Goal: Transaction & Acquisition: Purchase product/service

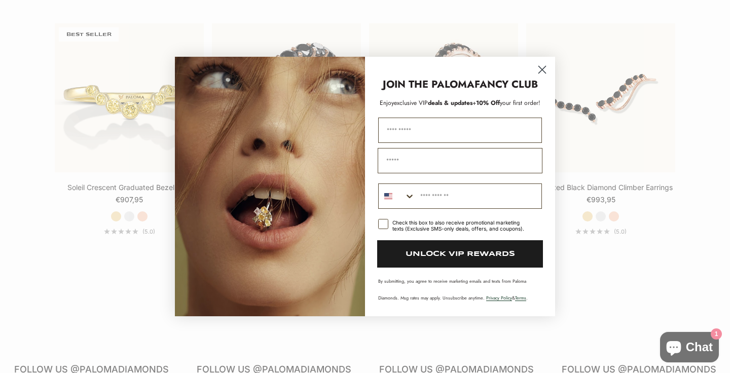
scroll to position [1134, 0]
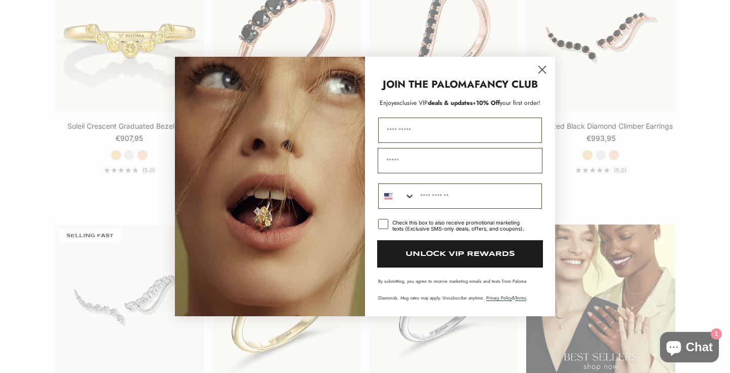
click at [544, 68] on icon "Close dialog" at bounding box center [542, 69] width 7 height 7
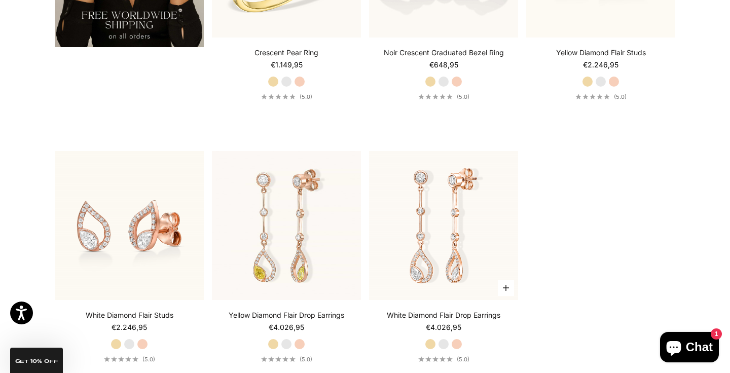
scroll to position [2005, 0]
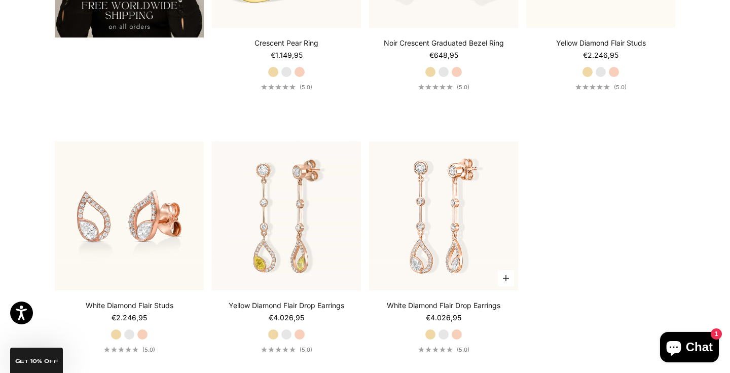
click at [443, 333] on label "White Gold" at bounding box center [443, 334] width 11 height 11
click at [443, 335] on label "White Gold" at bounding box center [443, 334] width 11 height 11
click at [460, 334] on label "Rose Gold" at bounding box center [456, 334] width 11 height 11
click at [431, 336] on label "Yellow Gold" at bounding box center [430, 334] width 11 height 11
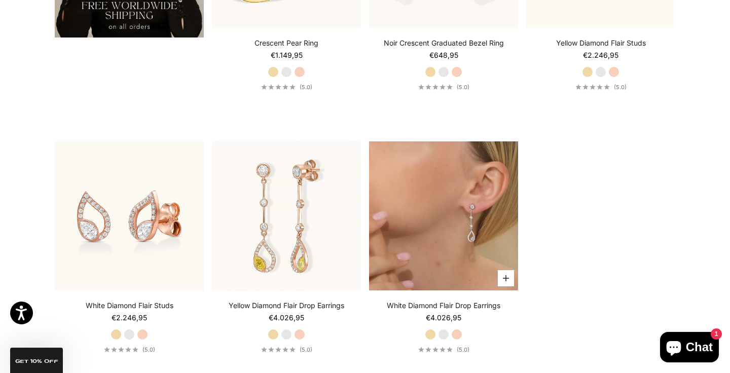
click at [437, 217] on video "#WhiteGold\a#RoseGold\a#YellowGold" at bounding box center [443, 215] width 149 height 149
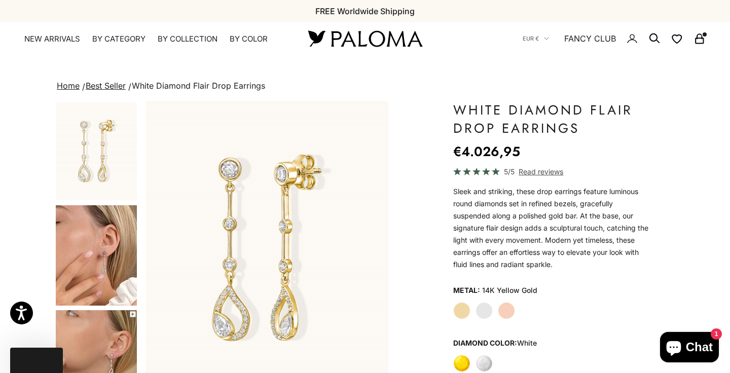
scroll to position [138, 0]
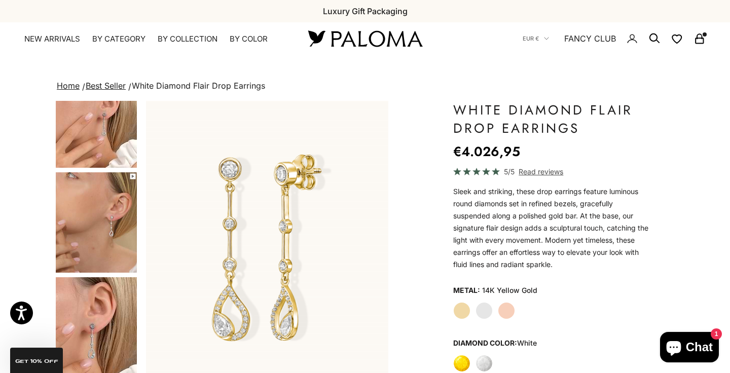
click at [99, 323] on img "Go to item 6" at bounding box center [96, 327] width 81 height 100
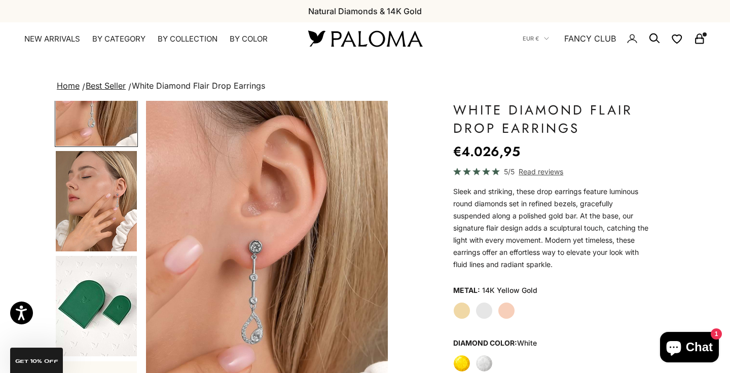
scroll to position [392, 0]
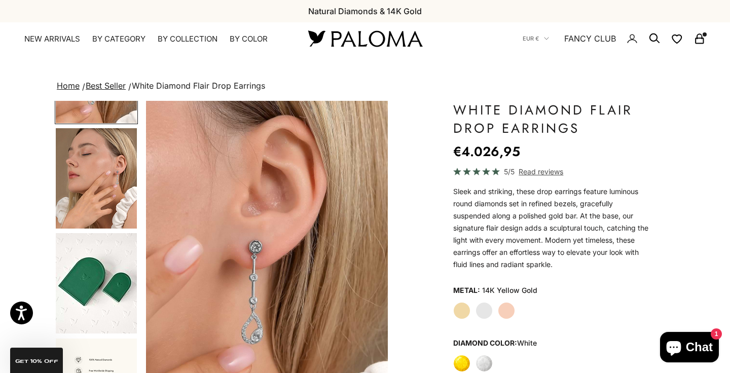
click at [509, 312] on label "Rose Gold" at bounding box center [506, 310] width 17 height 17
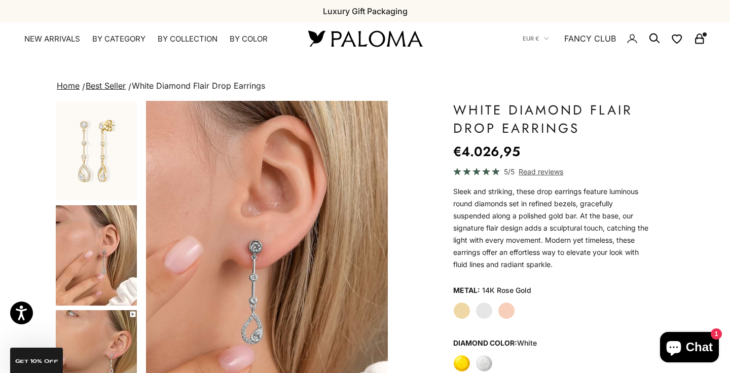
click at [112, 171] on img "Go to item 2" at bounding box center [96, 151] width 81 height 98
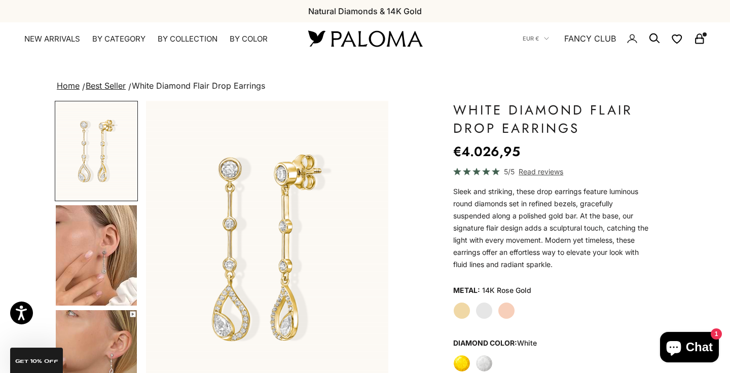
click at [510, 316] on label "Rose Gold" at bounding box center [506, 310] width 17 height 17
click at [507, 314] on label "Rose Gold" at bounding box center [506, 310] width 17 height 17
click at [457, 359] on label "Yellow" at bounding box center [461, 363] width 17 height 17
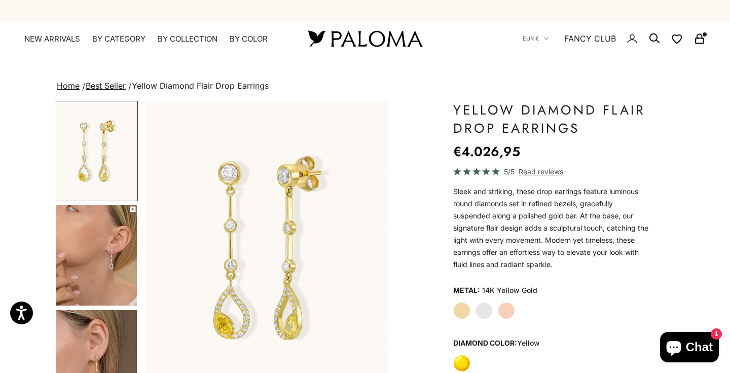
click at [509, 311] on label "Rose Gold" at bounding box center [506, 310] width 17 height 17
click at [507, 311] on label "Rose Gold" at bounding box center [506, 310] width 17 height 17
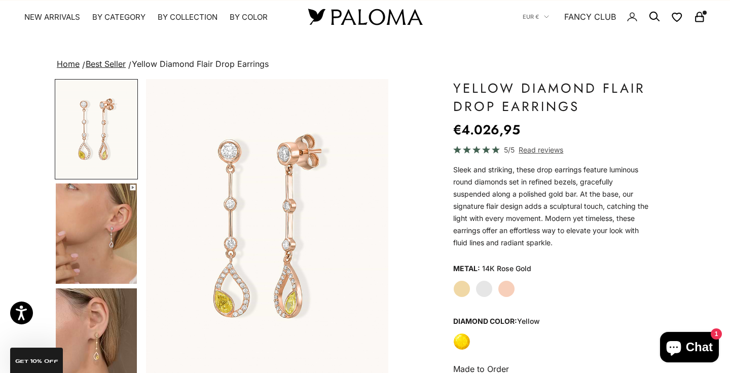
scroll to position [35, 0]
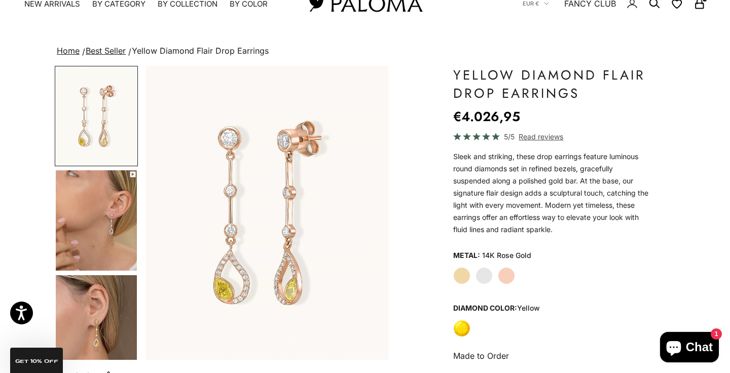
click at [483, 330] on label "Whilte" at bounding box center [484, 328] width 17 height 17
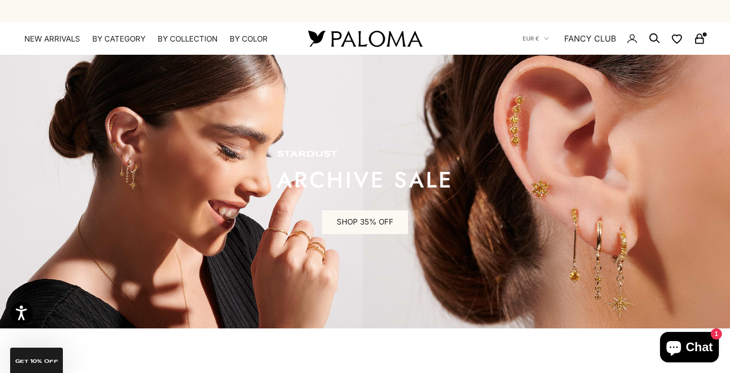
click at [699, 39] on rect "Secondary navigation" at bounding box center [700, 41] width 8 height 5
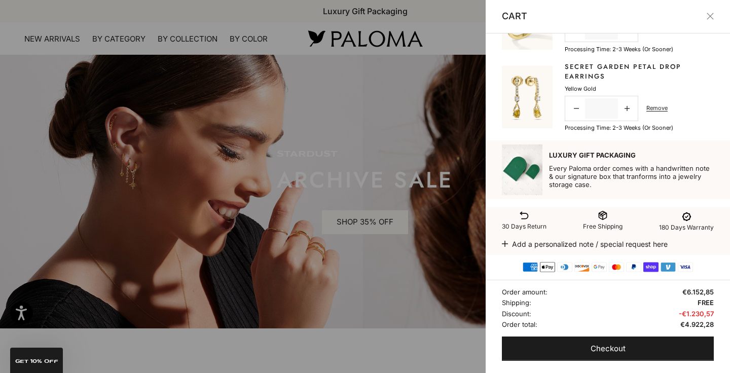
scroll to position [135, 0]
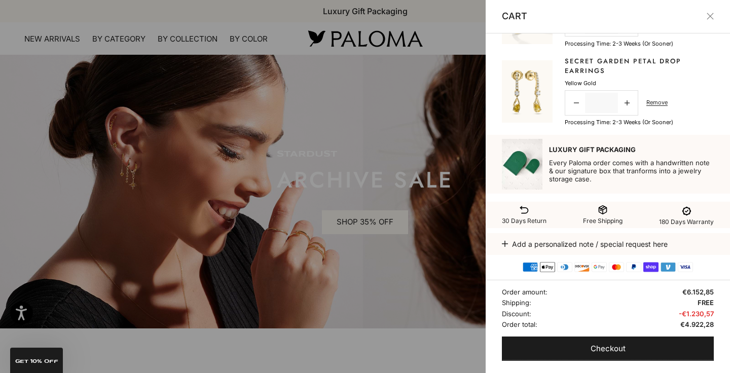
click at [376, 147] on div at bounding box center [365, 186] width 730 height 373
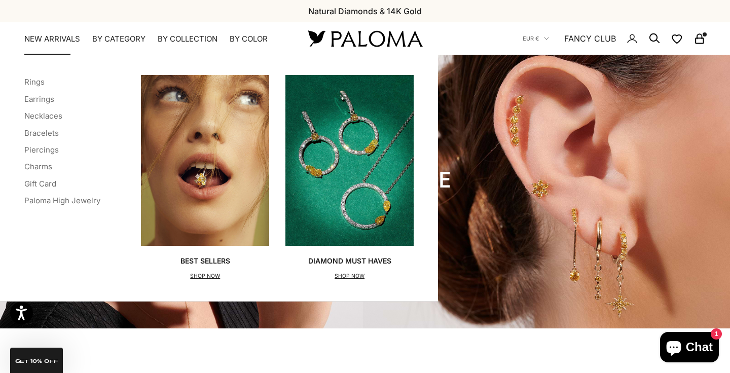
click at [60, 37] on link "NEW ARRIVALS" at bounding box center [52, 39] width 56 height 10
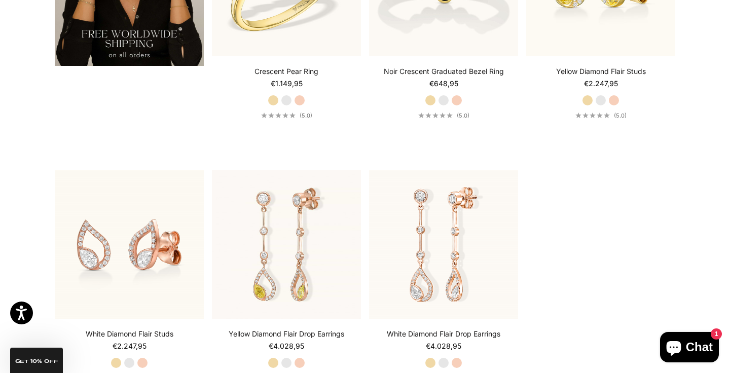
scroll to position [1978, 0]
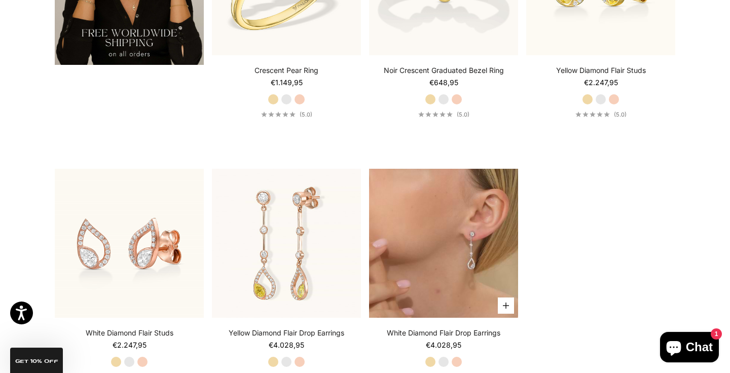
click at [395, 264] on video "#WhiteGold\a#RoseGold\a#YellowGold" at bounding box center [443, 243] width 149 height 149
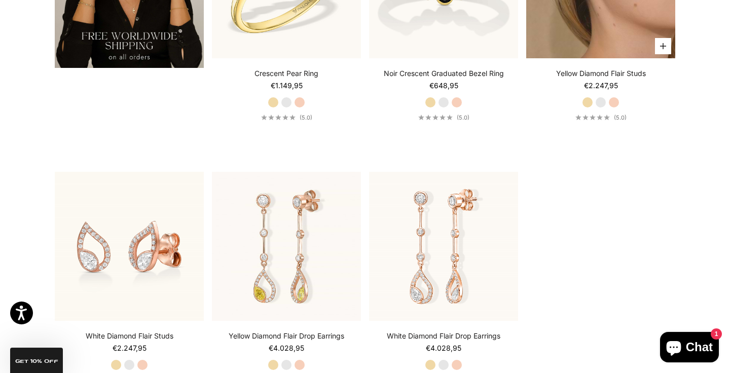
scroll to position [2111, 0]
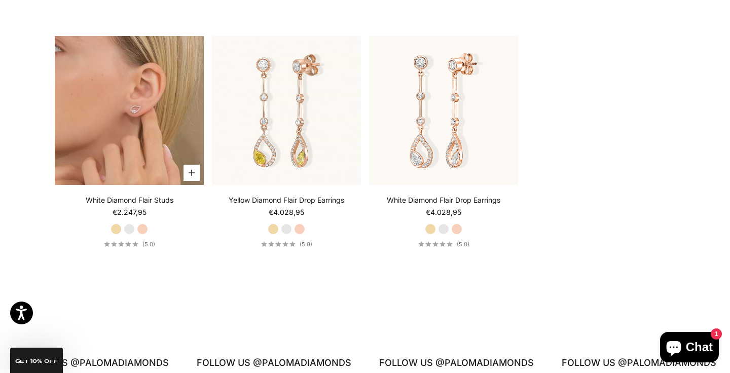
click at [147, 123] on video "#YellowGold\a#WhiteGold\a#RoseGold" at bounding box center [129, 110] width 149 height 149
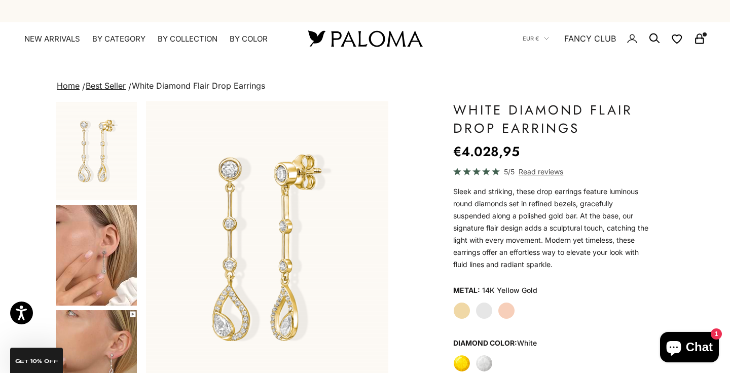
click at [503, 313] on label "Rose Gold" at bounding box center [506, 310] width 17 height 17
click at [129, 273] on img "Go to item 4" at bounding box center [96, 255] width 81 height 100
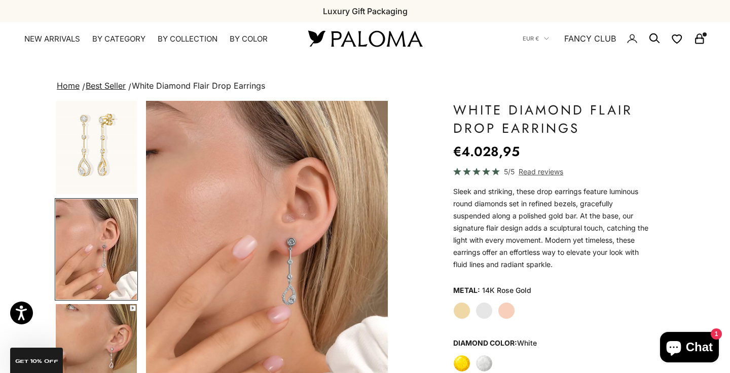
click at [117, 137] on img "Go to item 2" at bounding box center [96, 145] width 81 height 98
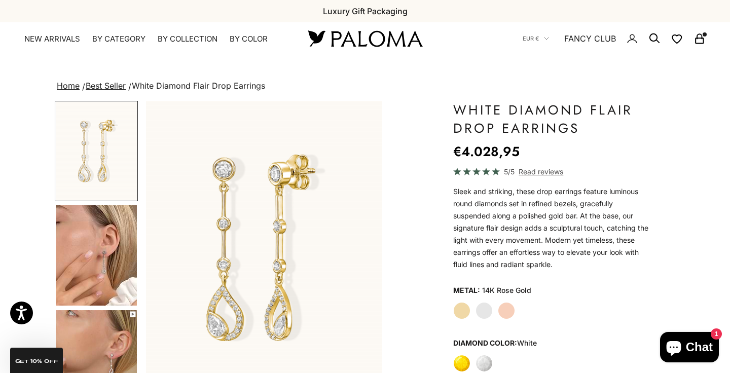
scroll to position [0, 0]
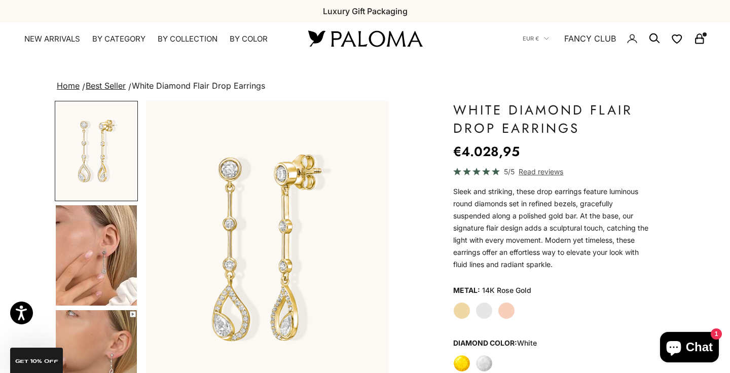
click at [504, 314] on label "Rose Gold" at bounding box center [506, 310] width 17 height 17
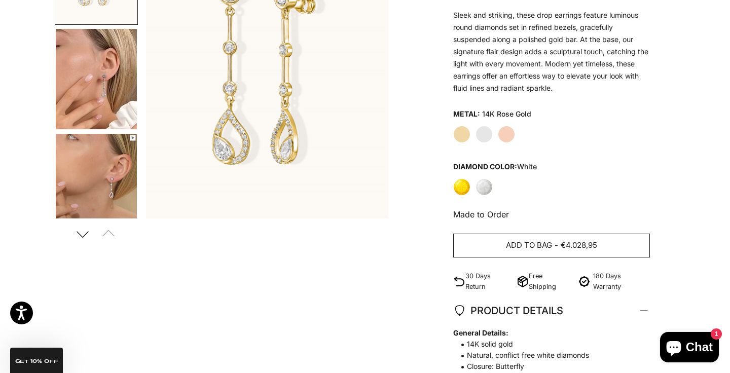
click at [573, 243] on span "€4.028,95" at bounding box center [579, 245] width 37 height 13
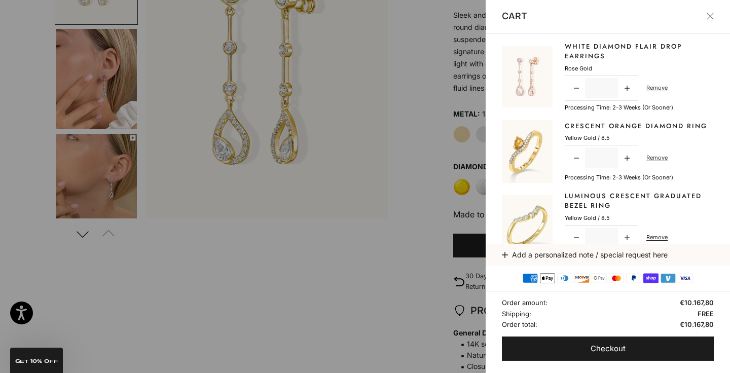
scroll to position [0, 0]
click at [428, 172] on div at bounding box center [365, 186] width 730 height 373
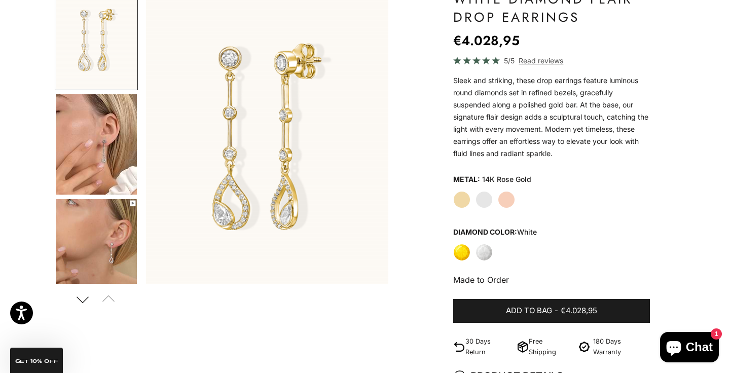
scroll to position [58, 0]
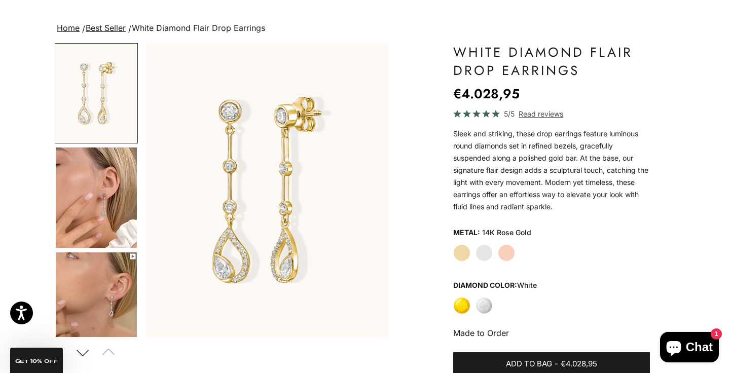
click at [116, 210] on img "Go to item 4" at bounding box center [96, 198] width 81 height 100
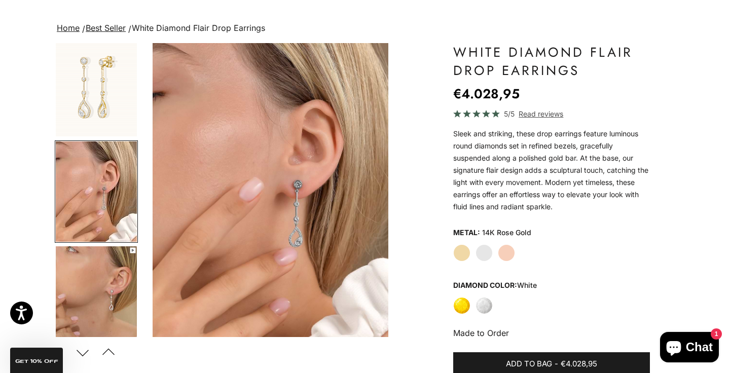
scroll to position [0, 255]
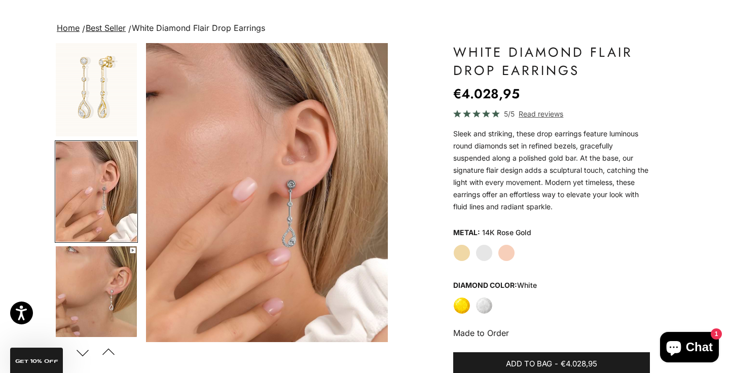
click at [118, 287] on img "Go to item 5" at bounding box center [96, 296] width 81 height 100
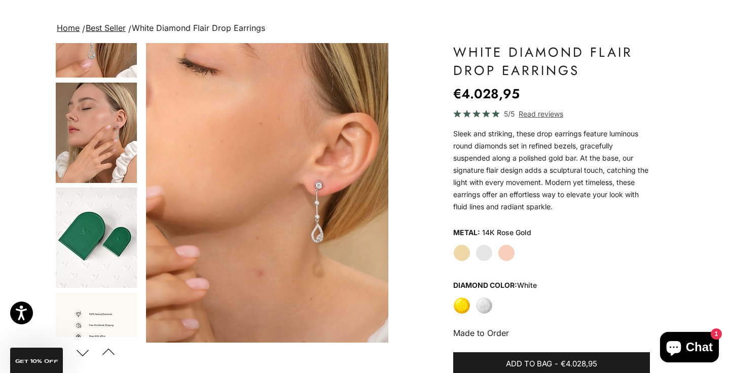
scroll to position [385, 0]
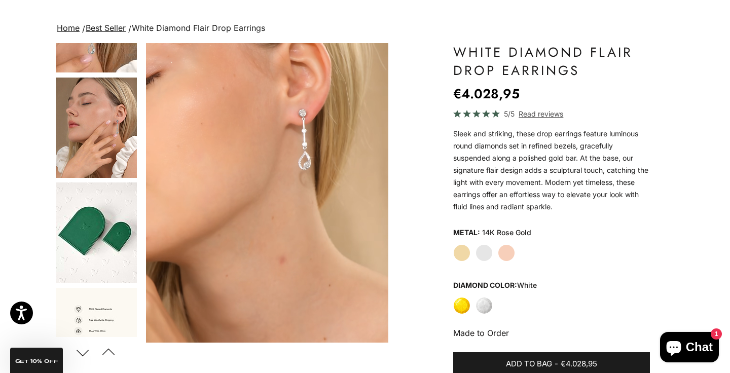
click at [104, 129] on img "Go to item 7" at bounding box center [96, 128] width 81 height 100
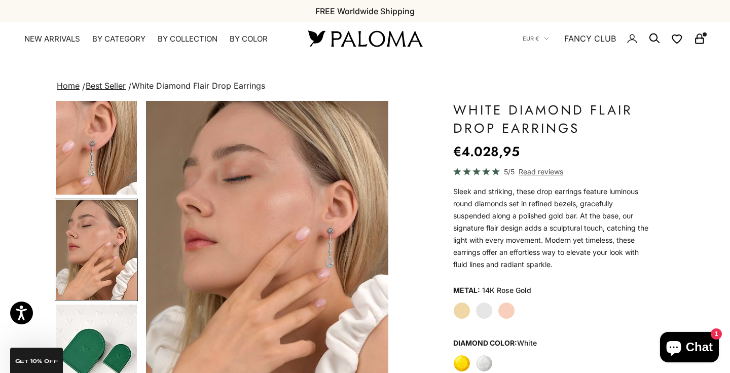
scroll to position [0, 0]
click at [697, 42] on icon "Secondary navigation" at bounding box center [700, 38] width 12 height 12
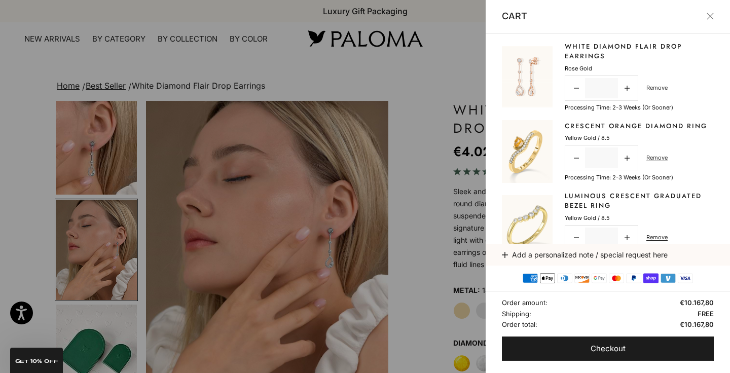
click at [659, 90] on link "Remove" at bounding box center [656, 87] width 21 height 9
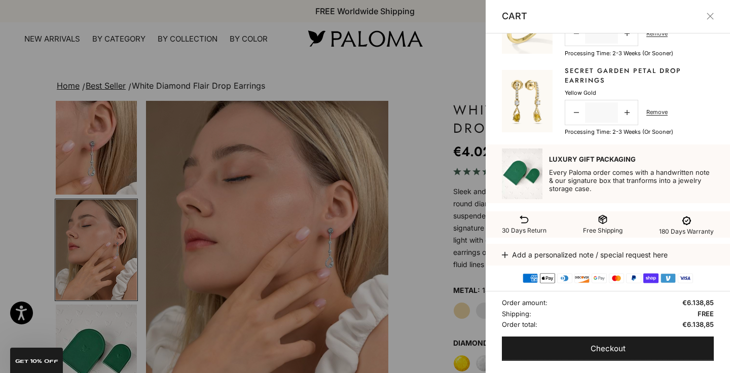
scroll to position [125, 0]
click at [393, 152] on div at bounding box center [365, 186] width 730 height 373
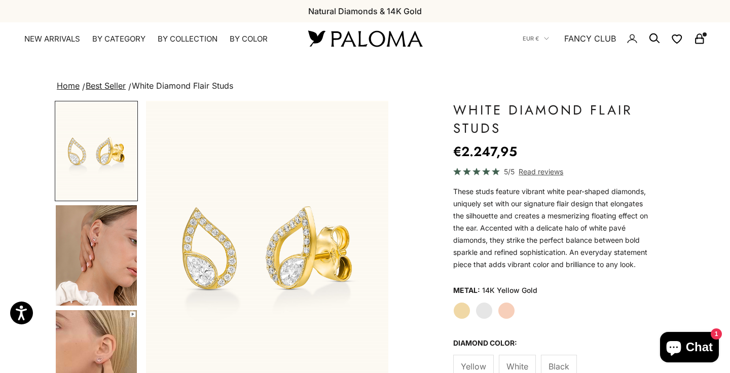
click at [102, 272] on img "Go to item 4" at bounding box center [96, 255] width 81 height 100
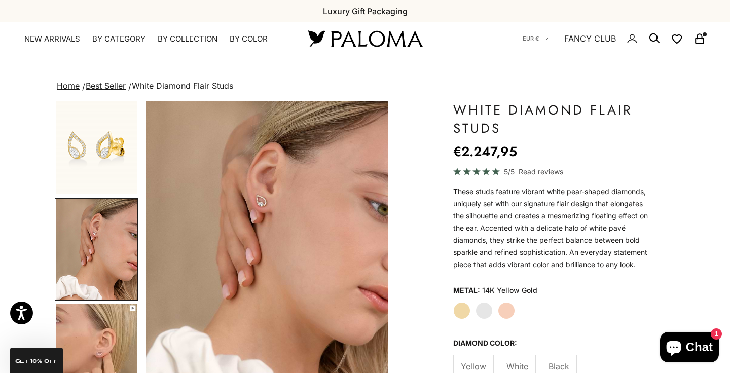
click at [700, 40] on icon "Secondary navigation" at bounding box center [700, 38] width 12 height 12
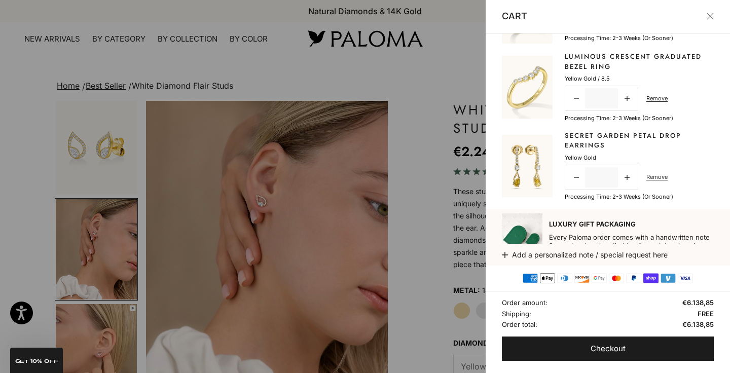
scroll to position [61, 0]
click at [651, 132] on link "Secret Garden Petal Drop Earrings" at bounding box center [639, 140] width 149 height 20
click at [269, 222] on div at bounding box center [365, 186] width 730 height 373
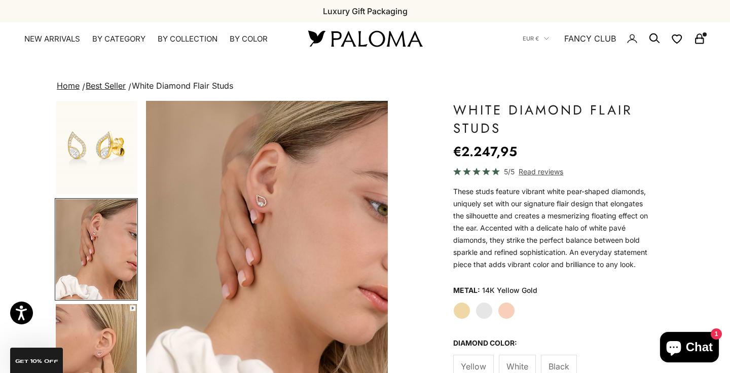
click at [112, 256] on img "Go to item 4" at bounding box center [96, 249] width 81 height 100
click at [112, 325] on img "Go to item 5" at bounding box center [96, 354] width 81 height 100
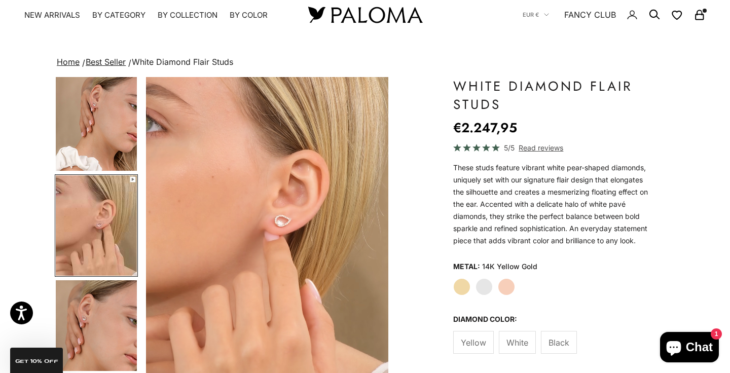
scroll to position [48, 0]
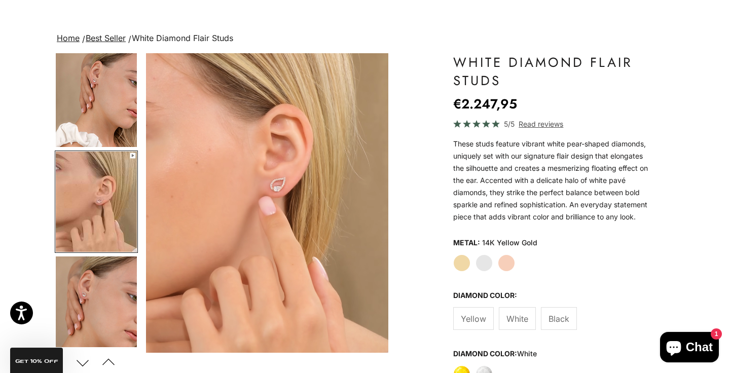
click at [556, 319] on span "Black" at bounding box center [559, 318] width 21 height 13
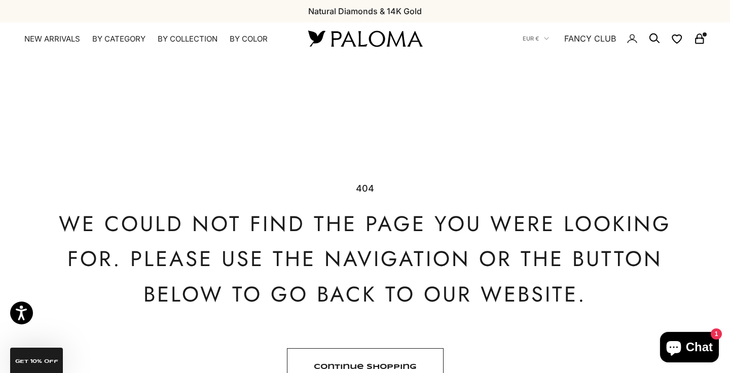
click at [412, 363] on link "Continue shopping" at bounding box center [365, 367] width 157 height 38
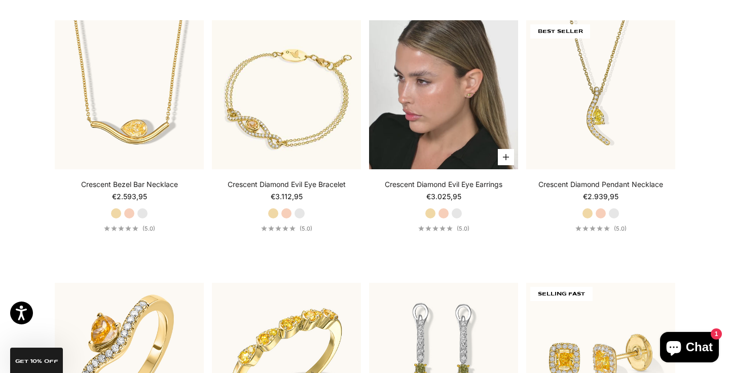
scroll to position [3222, 0]
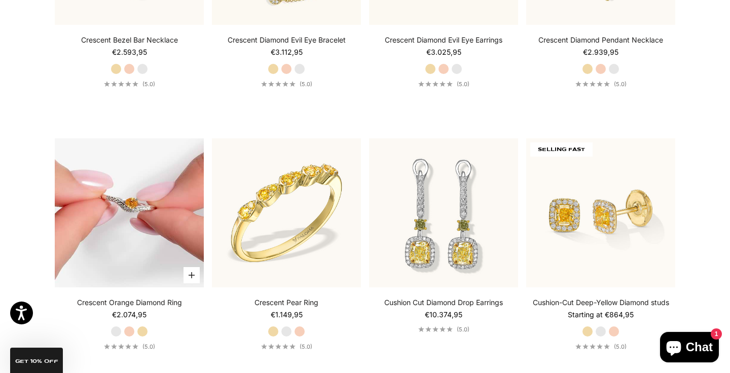
click at [178, 202] on img at bounding box center [129, 212] width 149 height 149
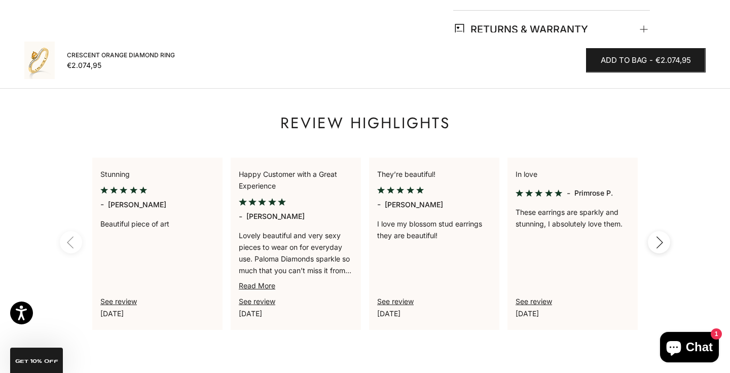
scroll to position [564, 0]
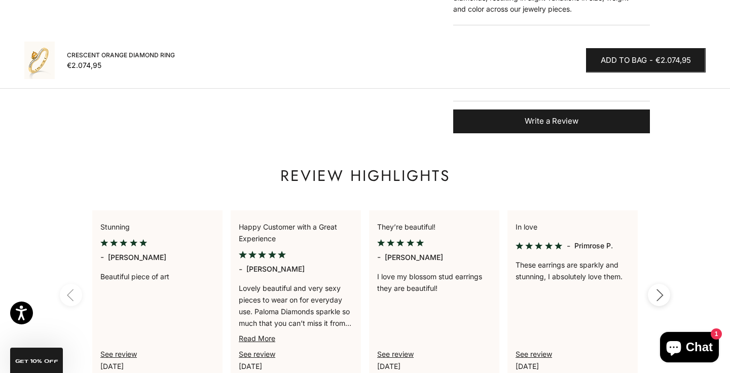
click at [661, 290] on icon "button" at bounding box center [660, 295] width 6 height 11
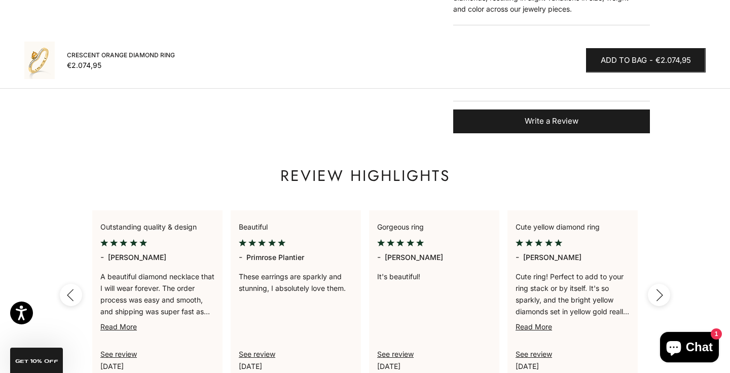
click at [661, 290] on icon "button" at bounding box center [660, 295] width 6 height 11
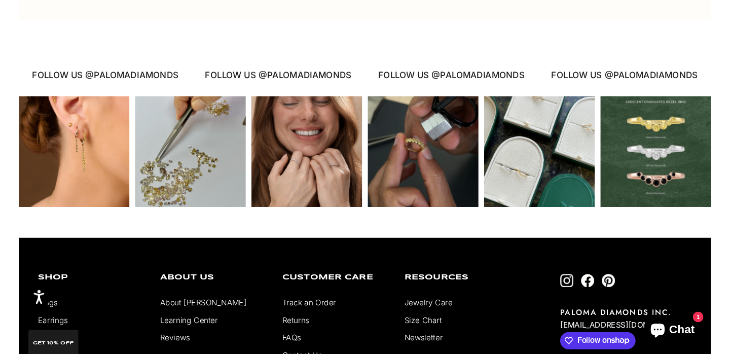
scroll to position [1610, 0]
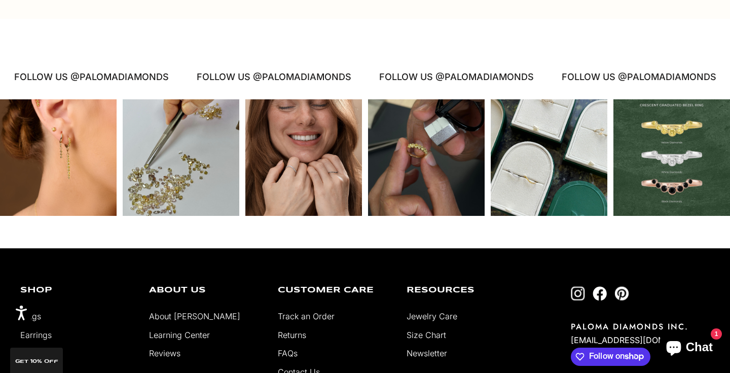
click at [585, 286] on img "Follow on Instagram" at bounding box center [578, 293] width 14 height 14
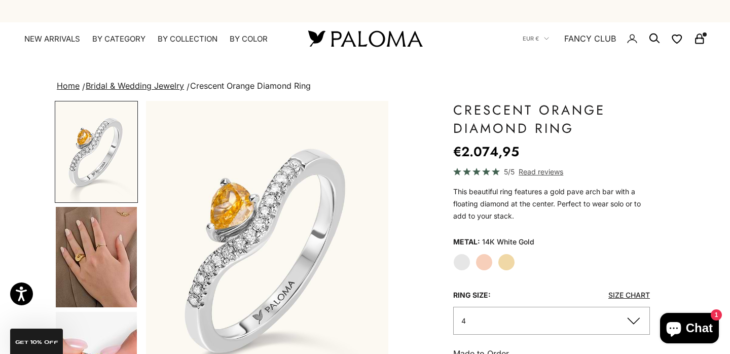
scroll to position [0, 0]
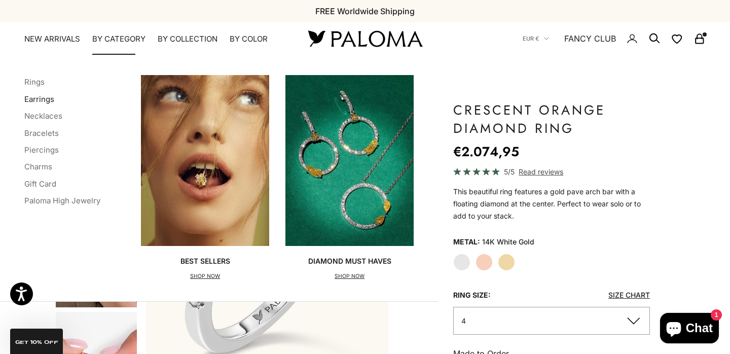
click at [48, 98] on link "Earrings" at bounding box center [39, 99] width 30 height 10
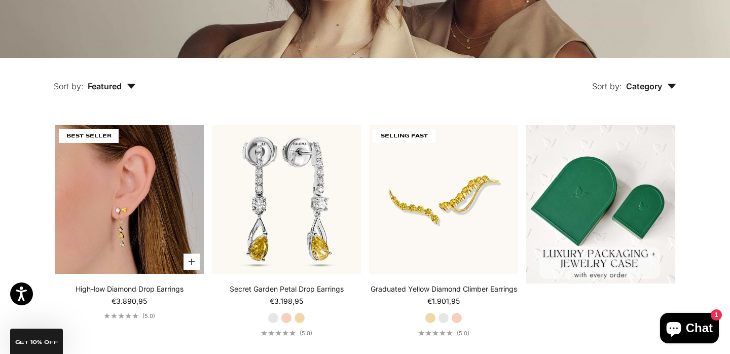
scroll to position [179, 0]
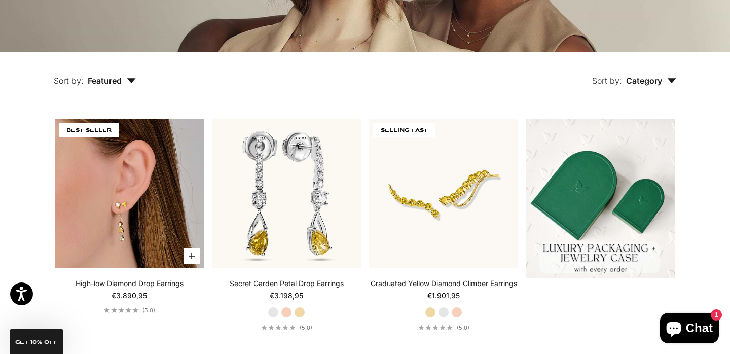
click at [158, 203] on img at bounding box center [129, 193] width 149 height 149
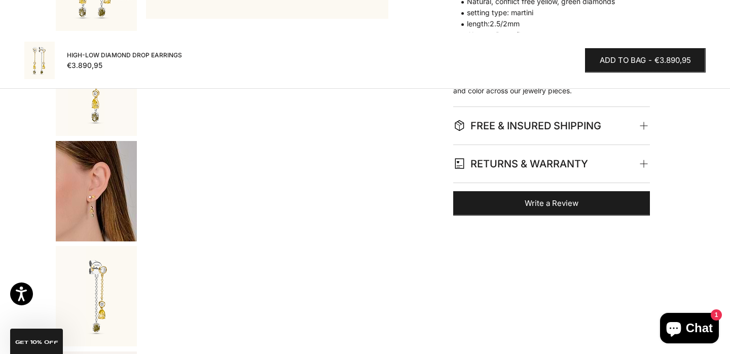
scroll to position [409, 0]
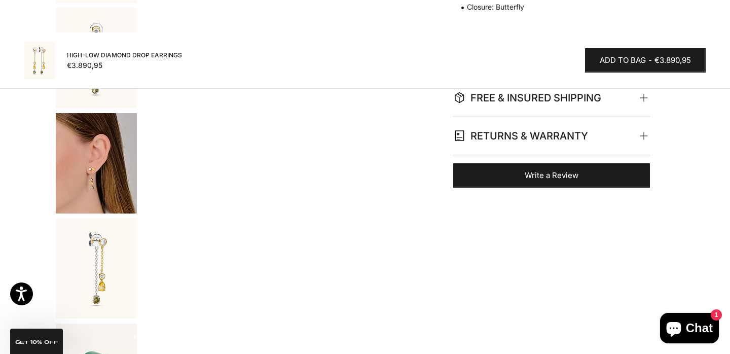
click at [112, 184] on img "Go to item 5" at bounding box center [96, 163] width 81 height 100
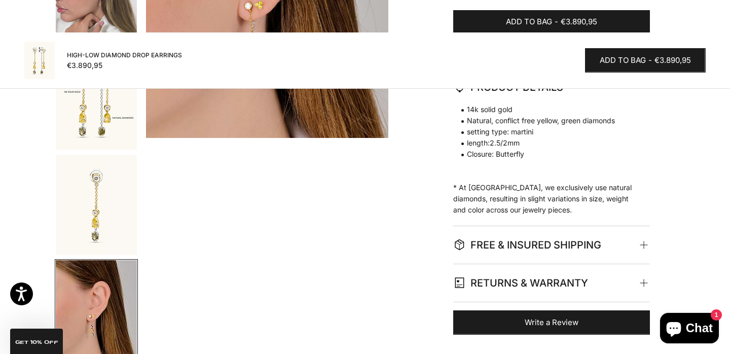
scroll to position [135, 0]
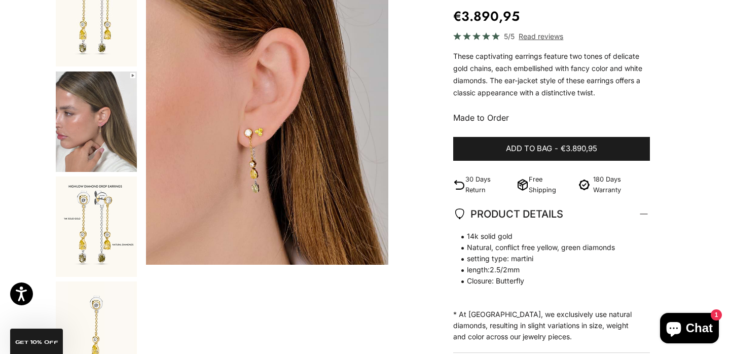
click at [98, 147] on img "Go to item 2" at bounding box center [96, 121] width 81 height 100
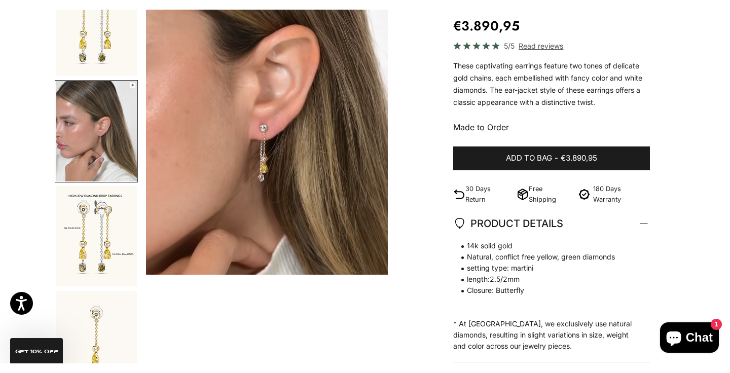
scroll to position [85, 0]
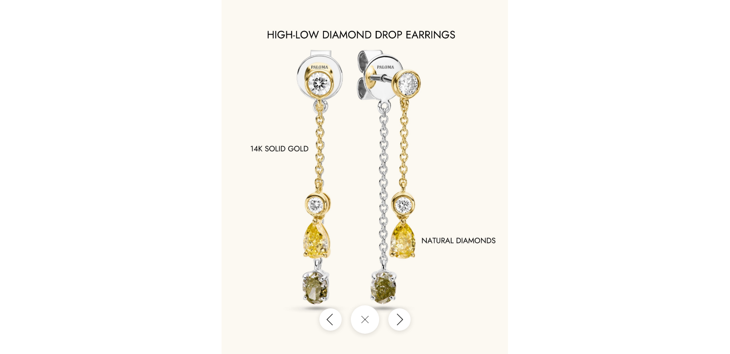
click at [179, 192] on div at bounding box center [365, 177] width 730 height 354
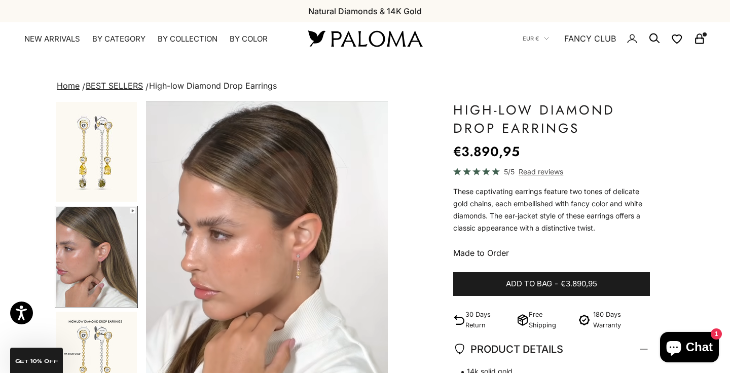
scroll to position [0, 0]
